Goal: Task Accomplishment & Management: Use online tool/utility

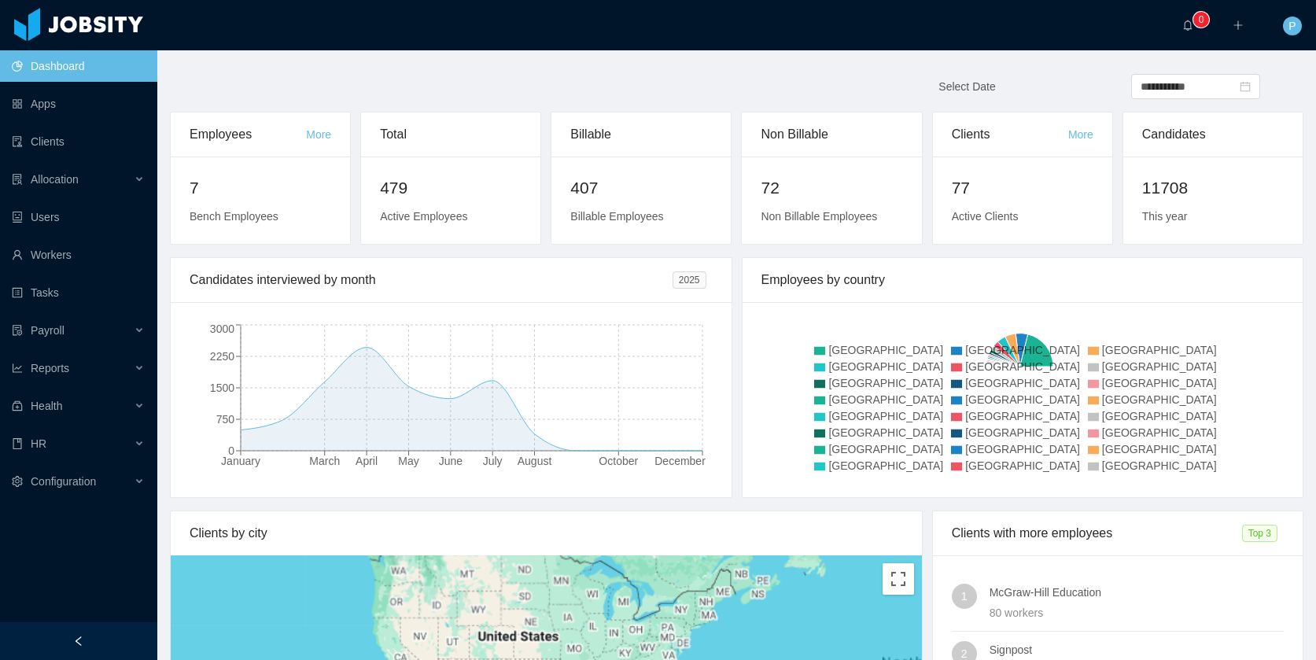
click at [67, 122] on ul "Dashboard Apps Clients Allocation Users Workers Tasks Payroll Reports Health HR…" at bounding box center [78, 273] width 157 height 453
click at [64, 139] on link "Clients" at bounding box center [78, 141] width 133 height 31
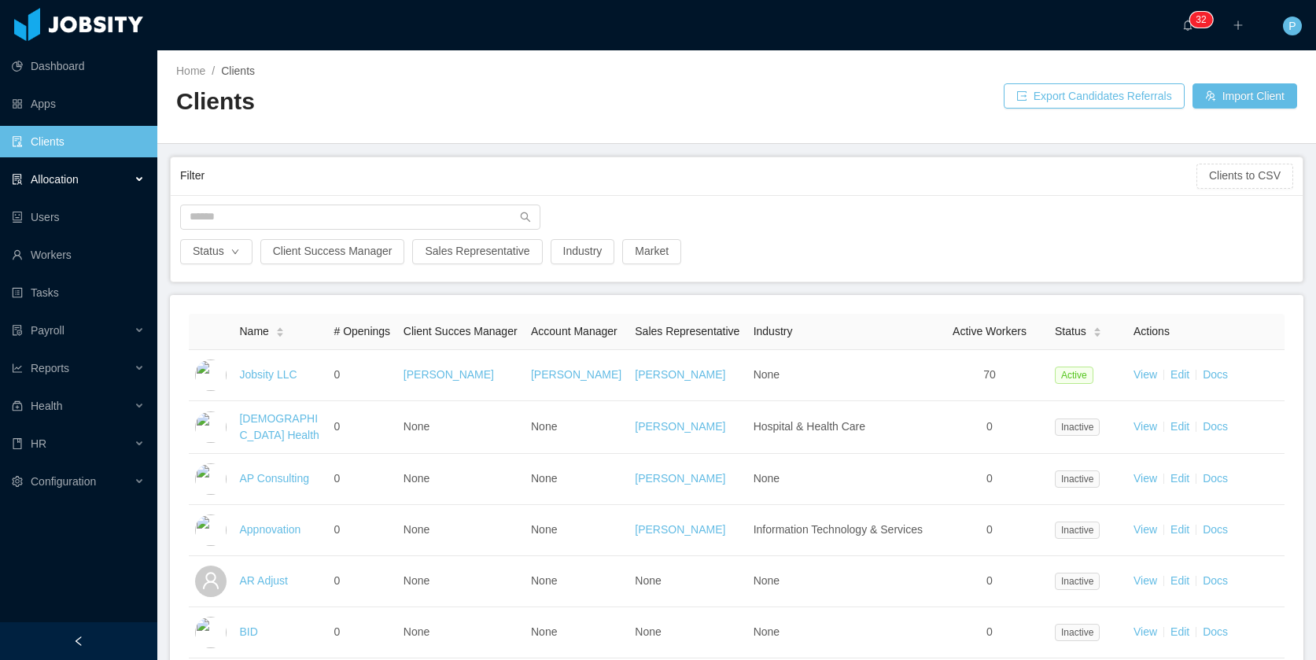
click at [91, 178] on div "Allocation" at bounding box center [78, 179] width 157 height 31
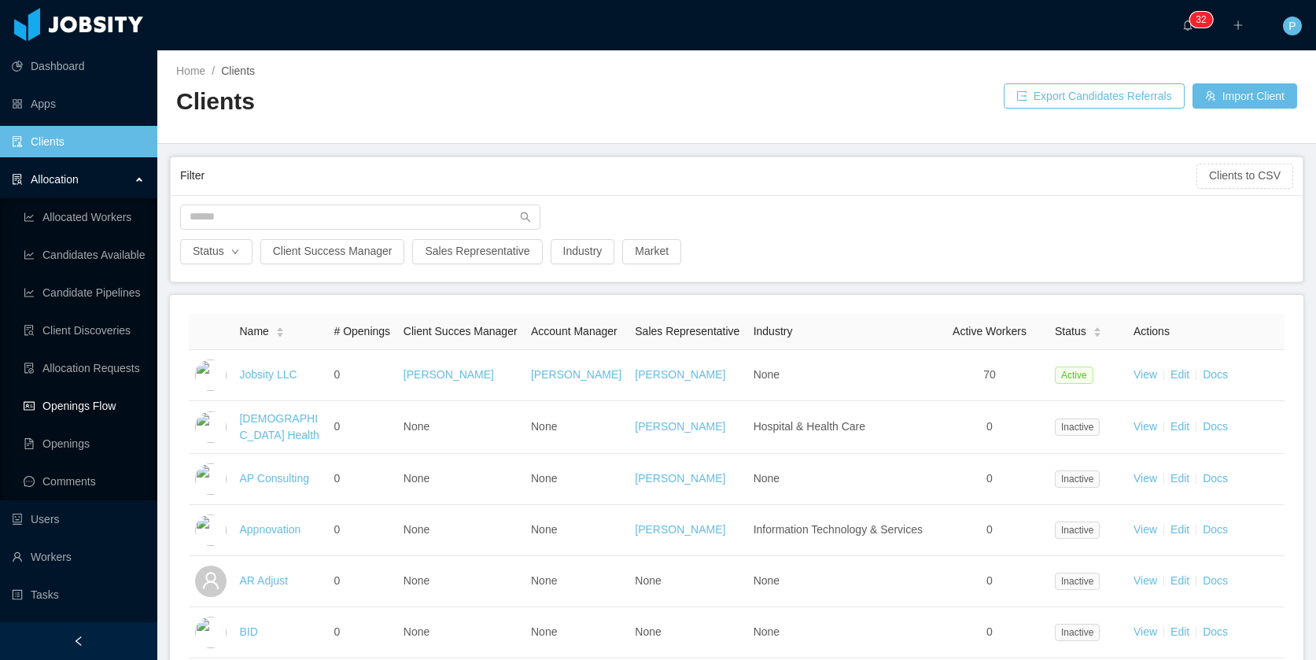
click at [94, 408] on link "Openings Flow" at bounding box center [84, 405] width 121 height 31
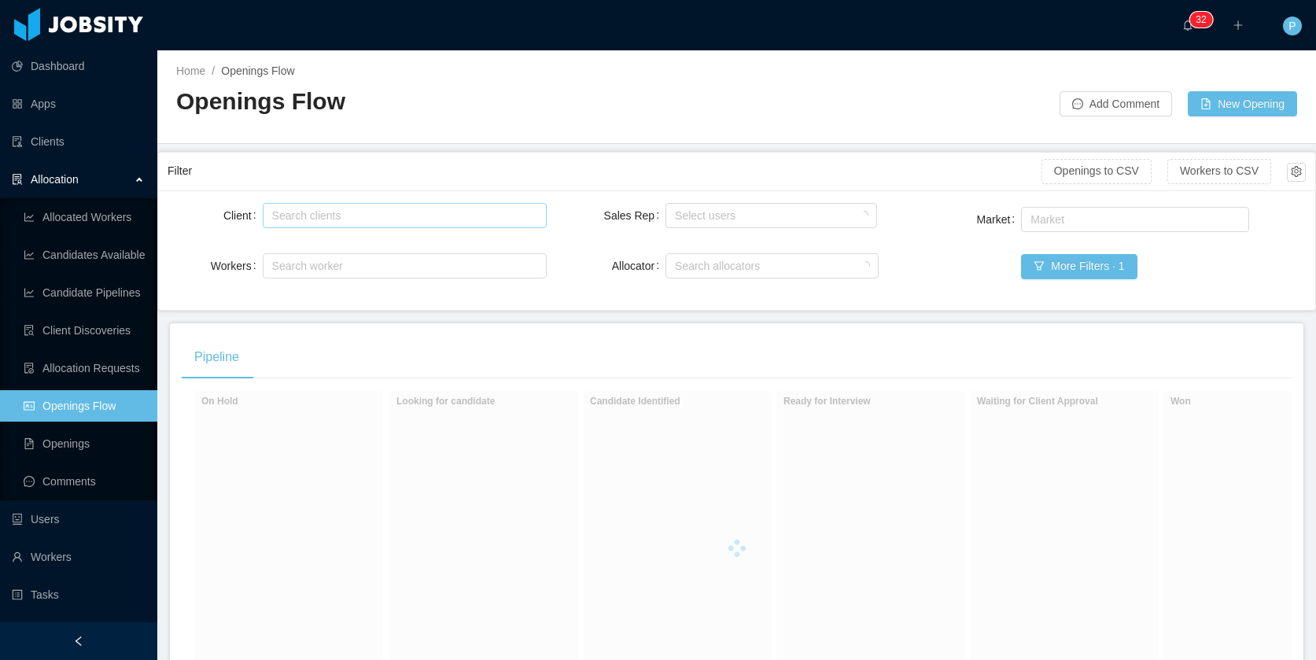
click at [356, 210] on div "Search clients" at bounding box center [401, 216] width 259 height 16
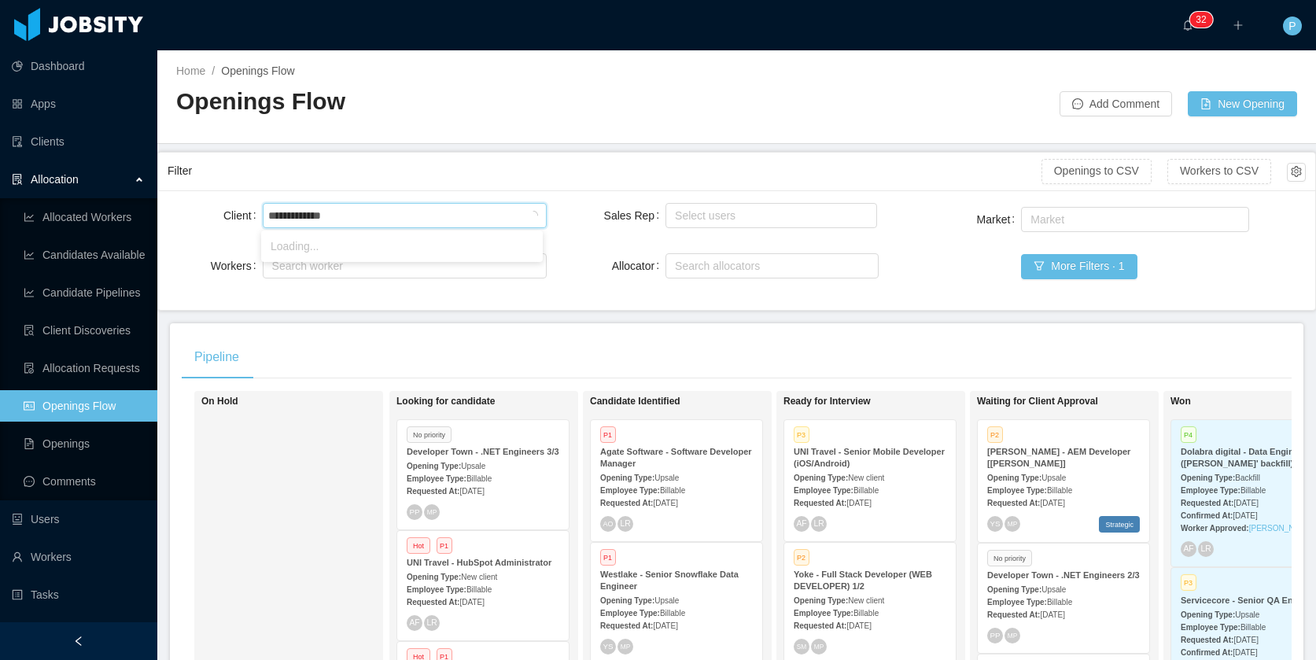
type input "**********"
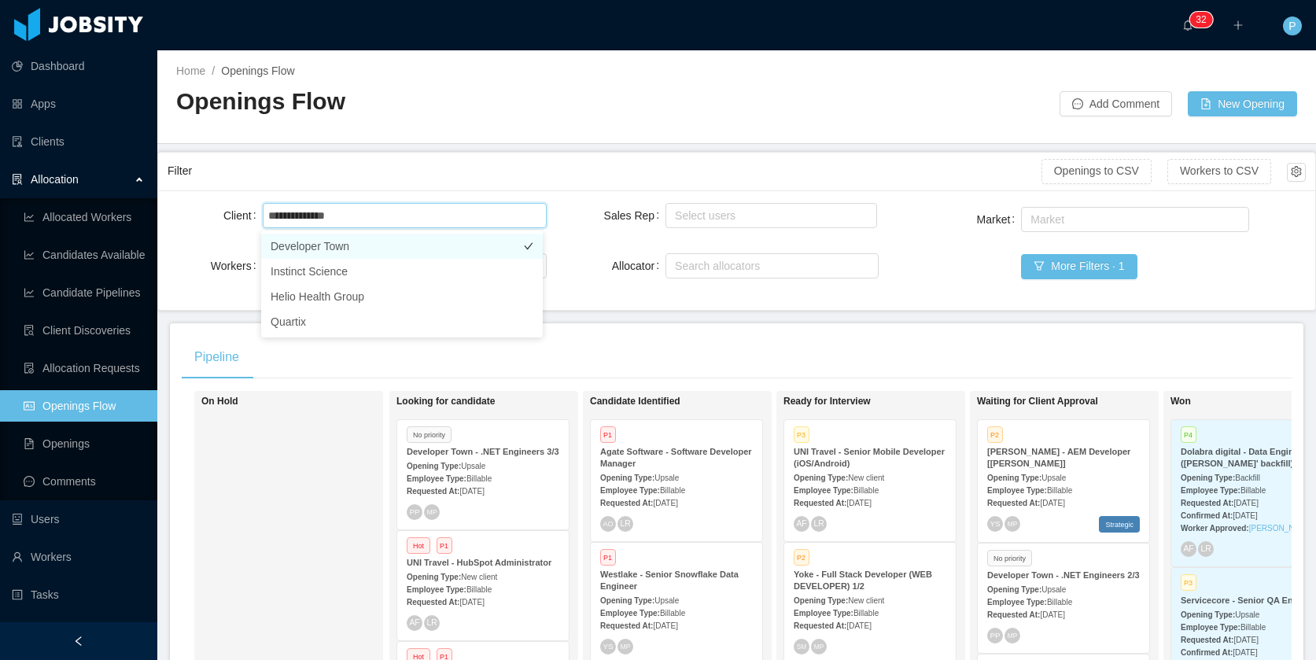
click at [341, 241] on li "Developer Town" at bounding box center [402, 246] width 282 height 25
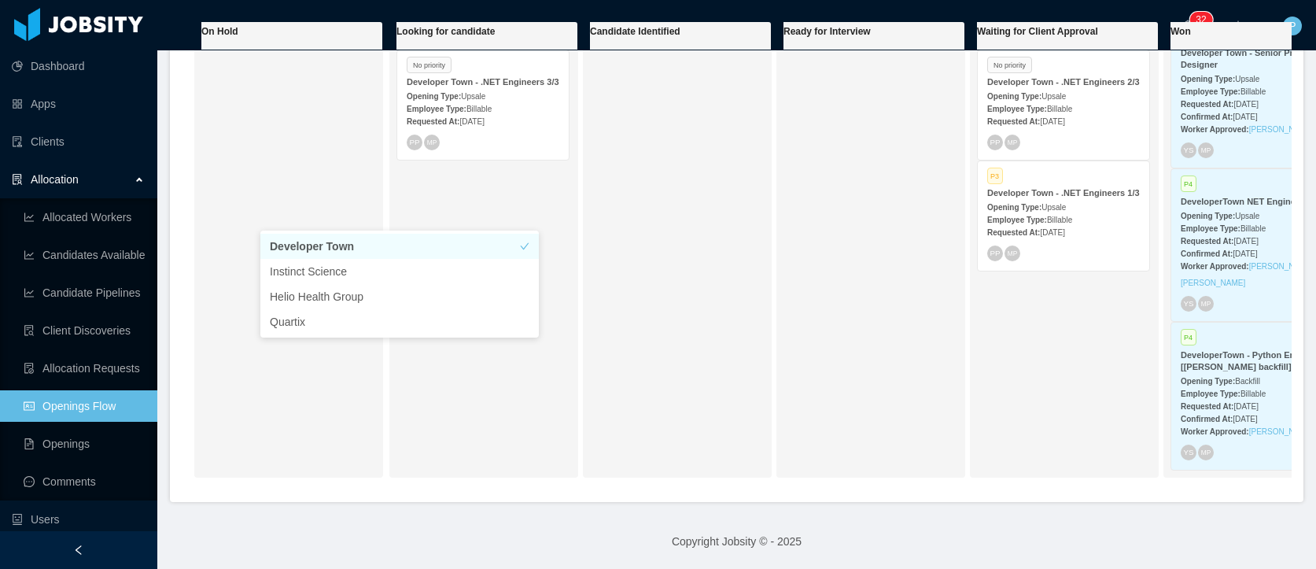
scroll to position [382, 0]
click at [1059, 225] on div "Employee Type: Billable" at bounding box center [1063, 219] width 153 height 17
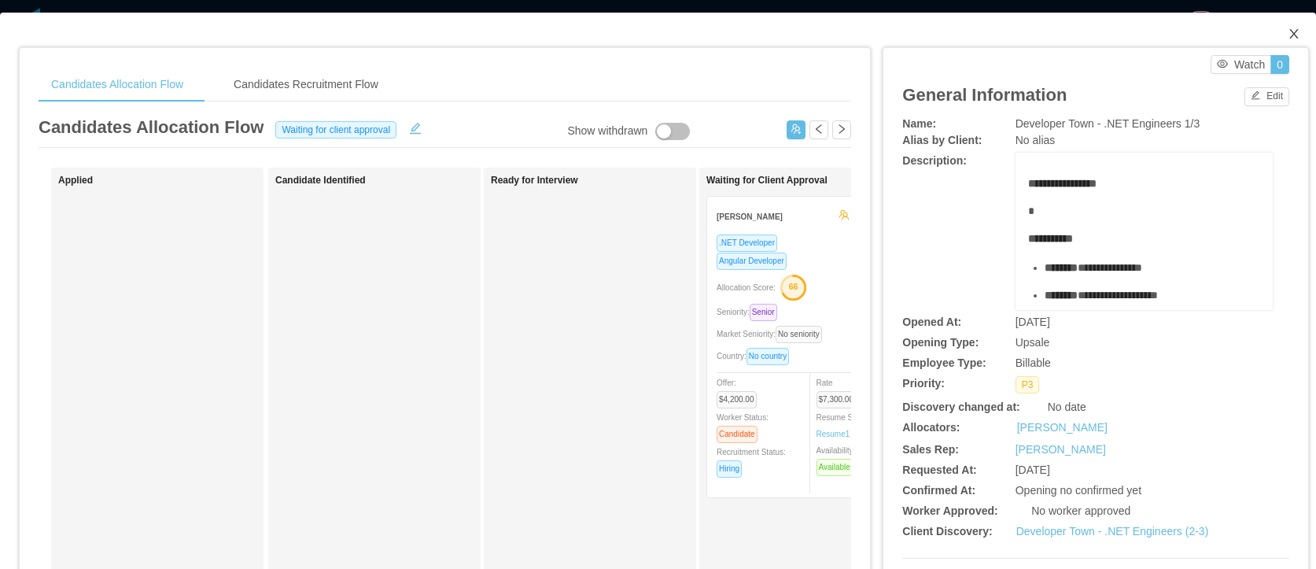
click at [1288, 31] on icon "icon: close" at bounding box center [1294, 34] width 13 height 13
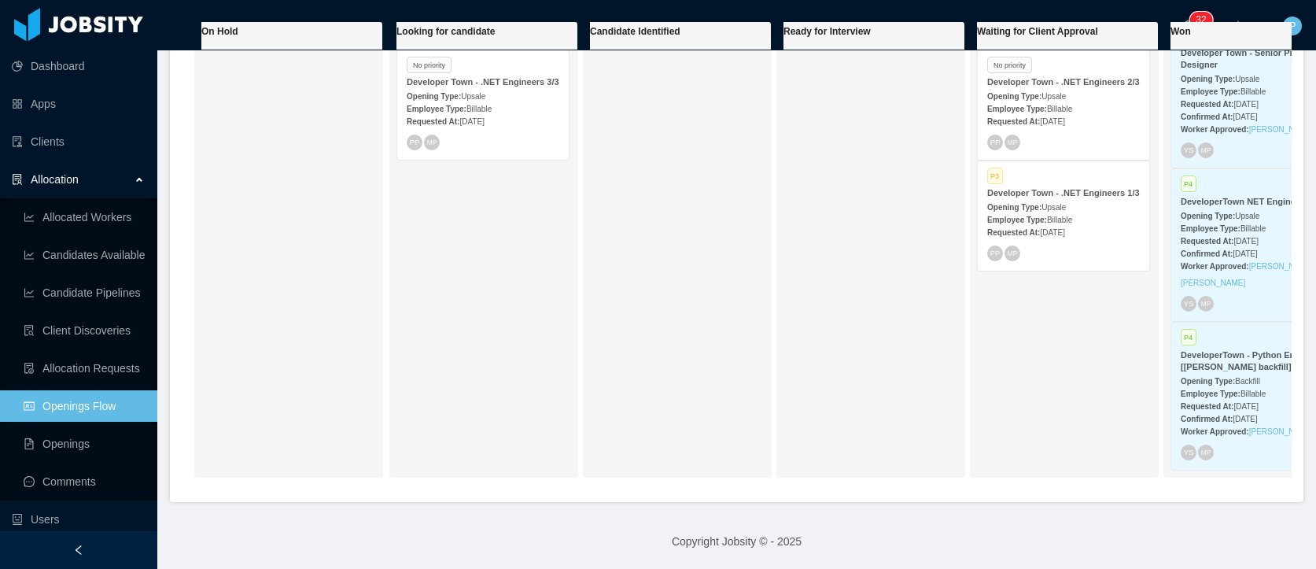
click at [1106, 138] on div "PP MP" at bounding box center [1063, 143] width 153 height 16
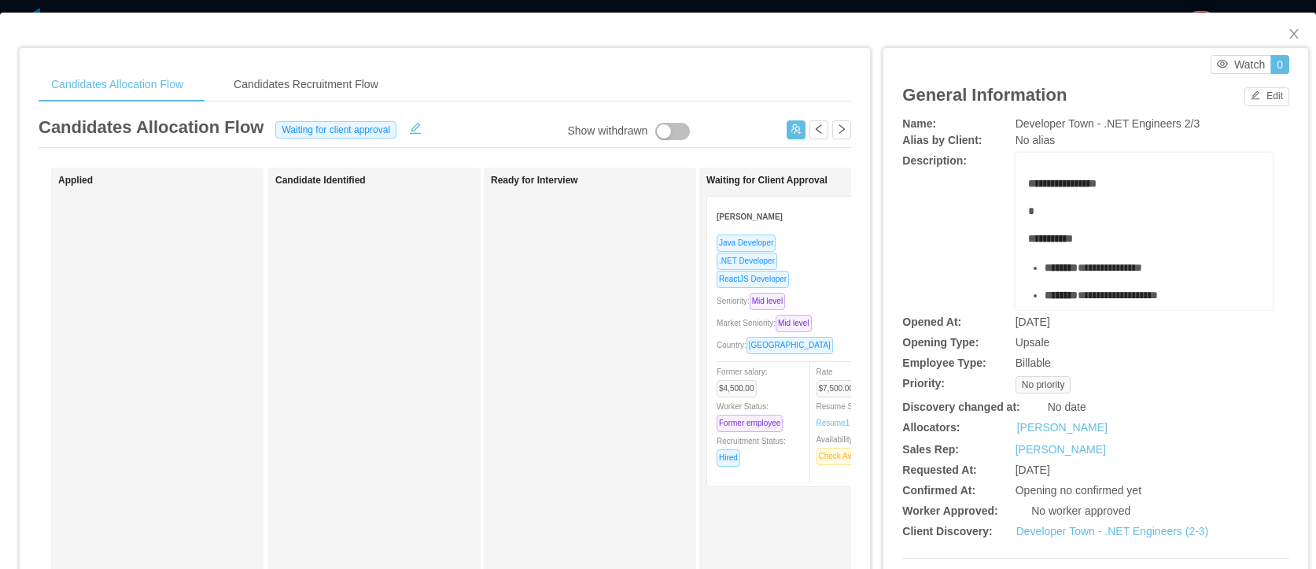
click at [809, 245] on div "Java Developer" at bounding box center [803, 243] width 172 height 18
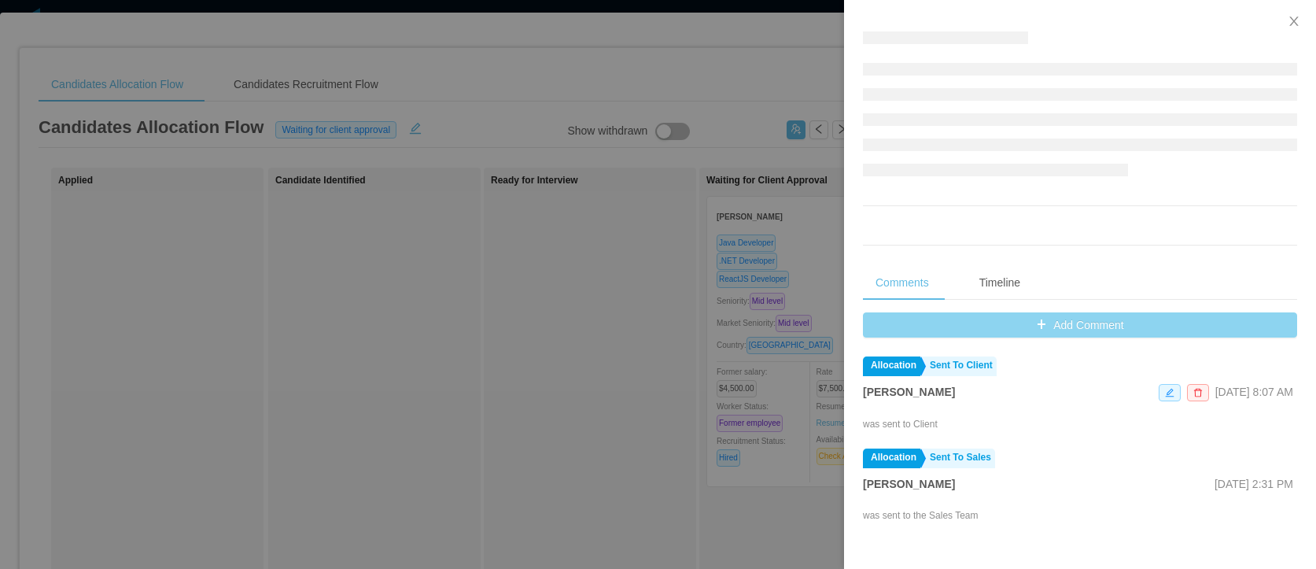
click at [1087, 325] on button "Add Comment" at bounding box center [1080, 324] width 434 height 25
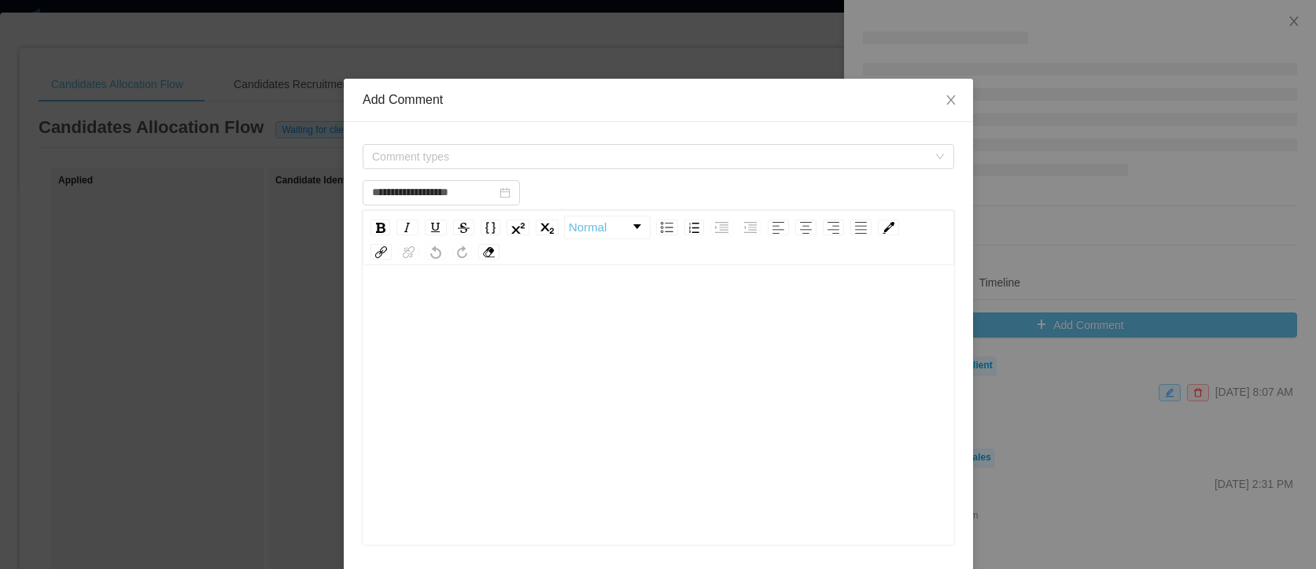
type input "**********"
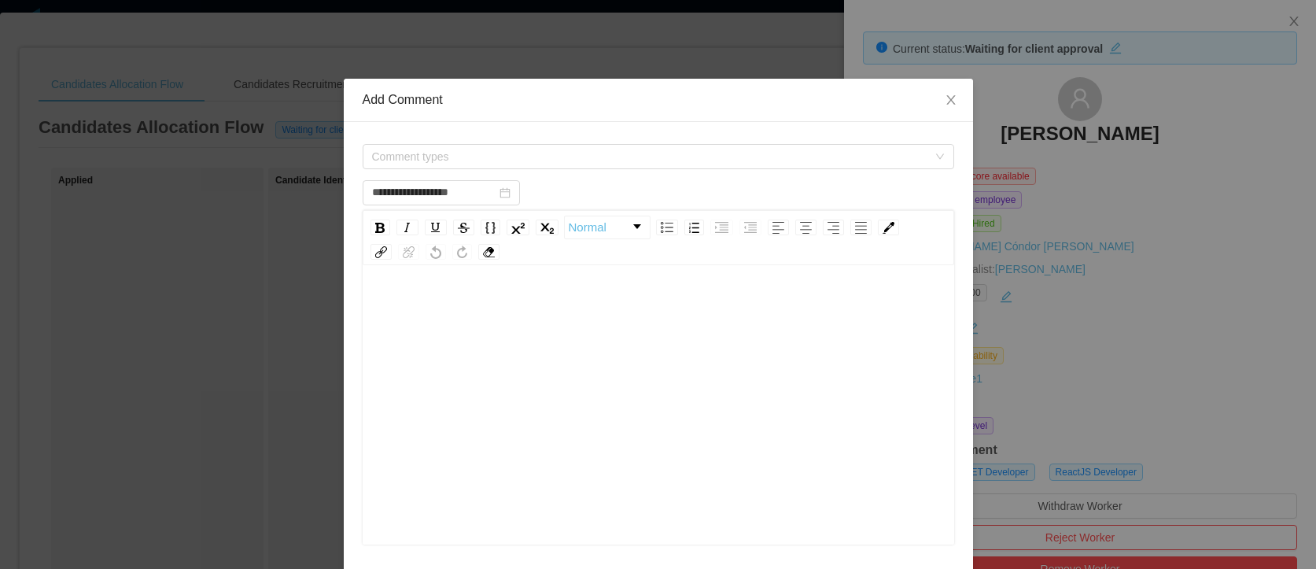
click at [612, 299] on div "rdw-editor" at bounding box center [658, 307] width 567 height 31
type input "**********"
click at [950, 101] on icon "icon: close" at bounding box center [951, 100] width 13 height 13
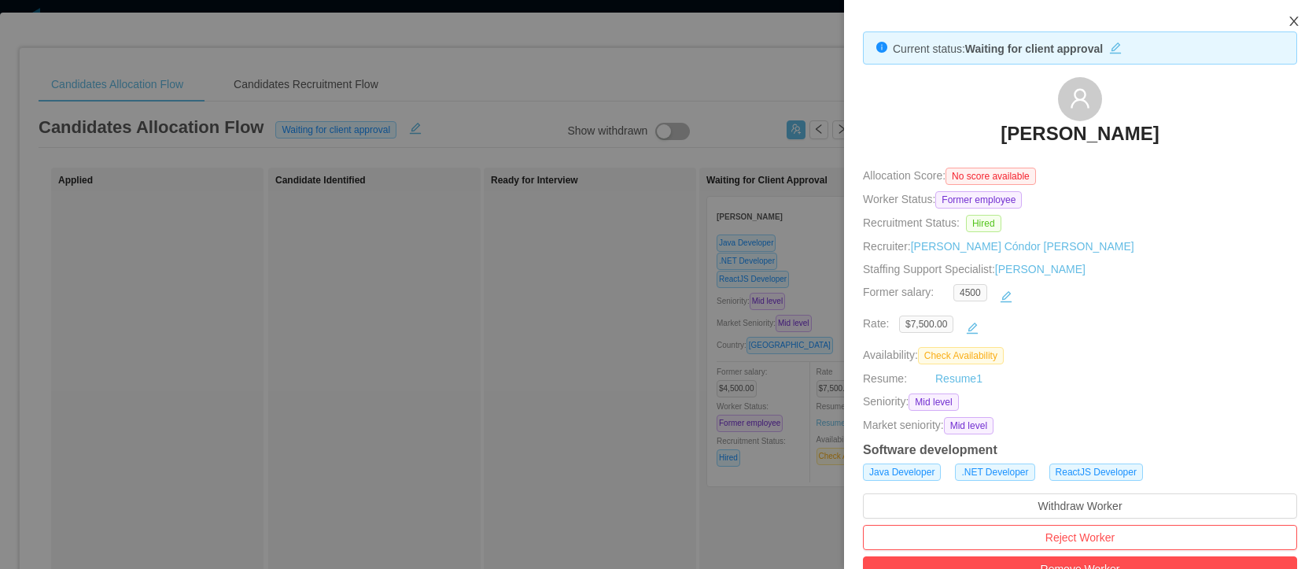
click at [1297, 18] on icon "icon: close" at bounding box center [1294, 21] width 13 height 13
